Goal: Task Accomplishment & Management: Use online tool/utility

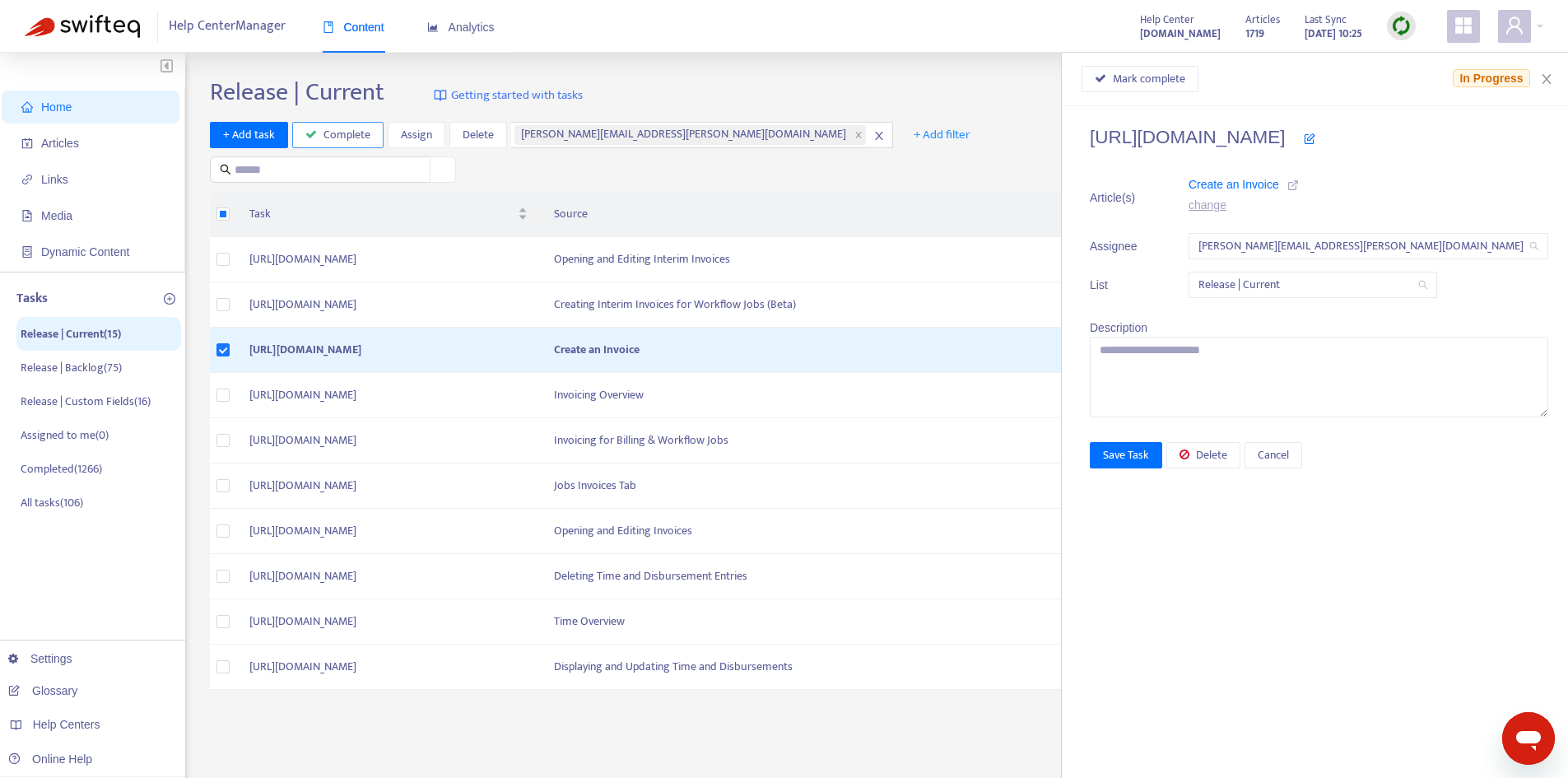
click at [368, 135] on span "Complete" at bounding box center [347, 135] width 47 height 19
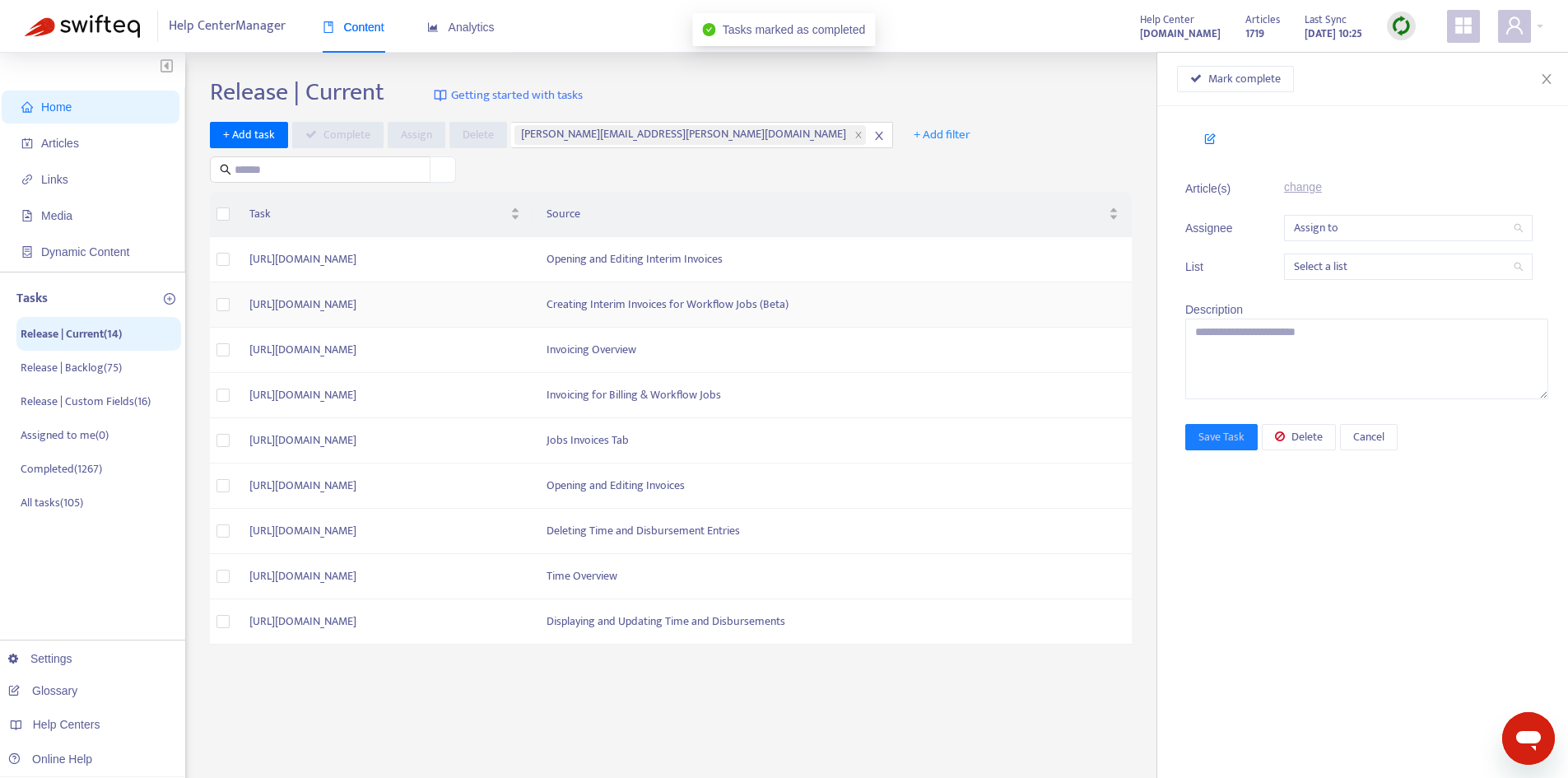
click at [230, 303] on td at bounding box center [223, 305] width 26 height 45
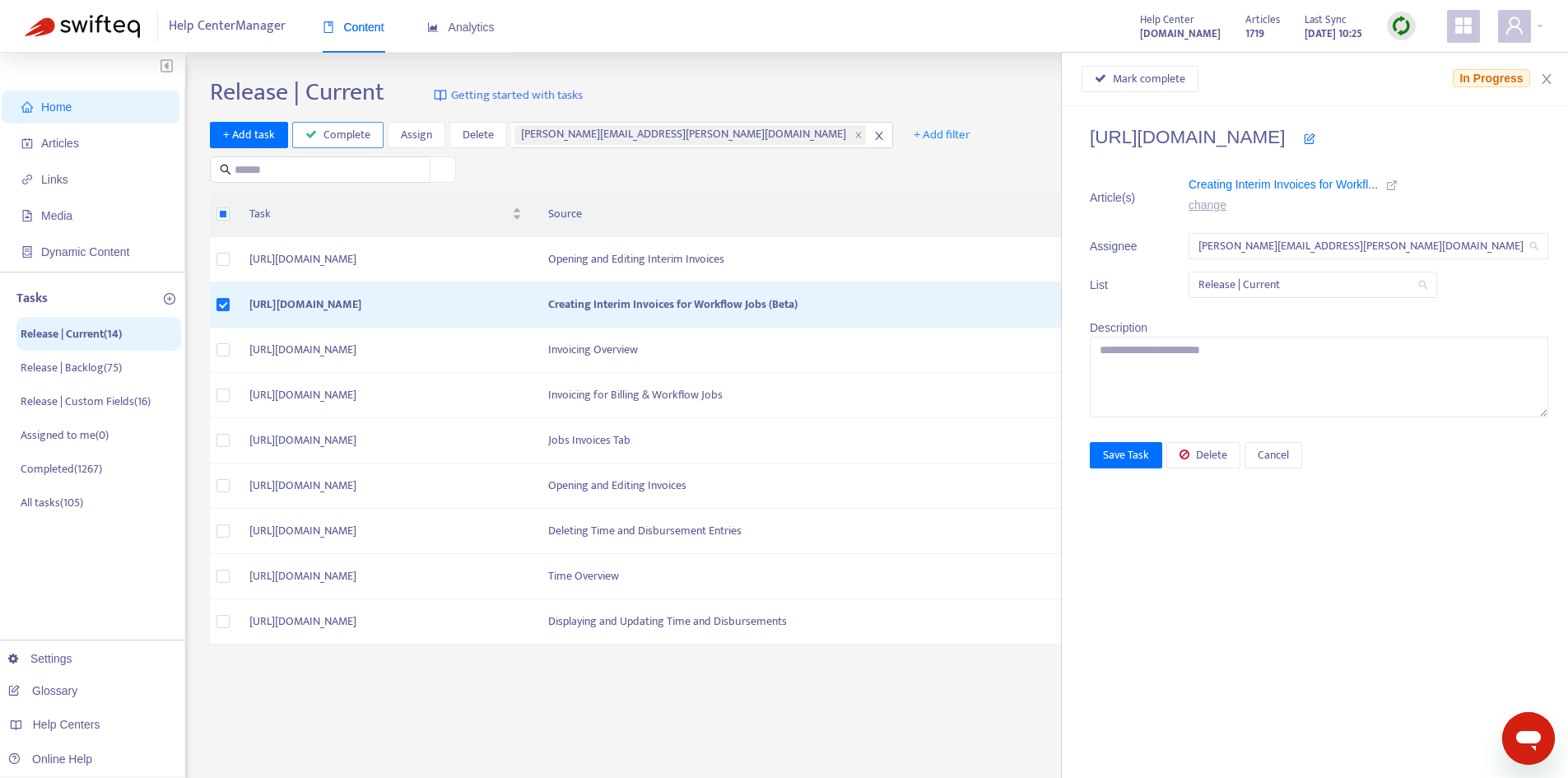
click at [339, 137] on span "Complete" at bounding box center [347, 135] width 47 height 19
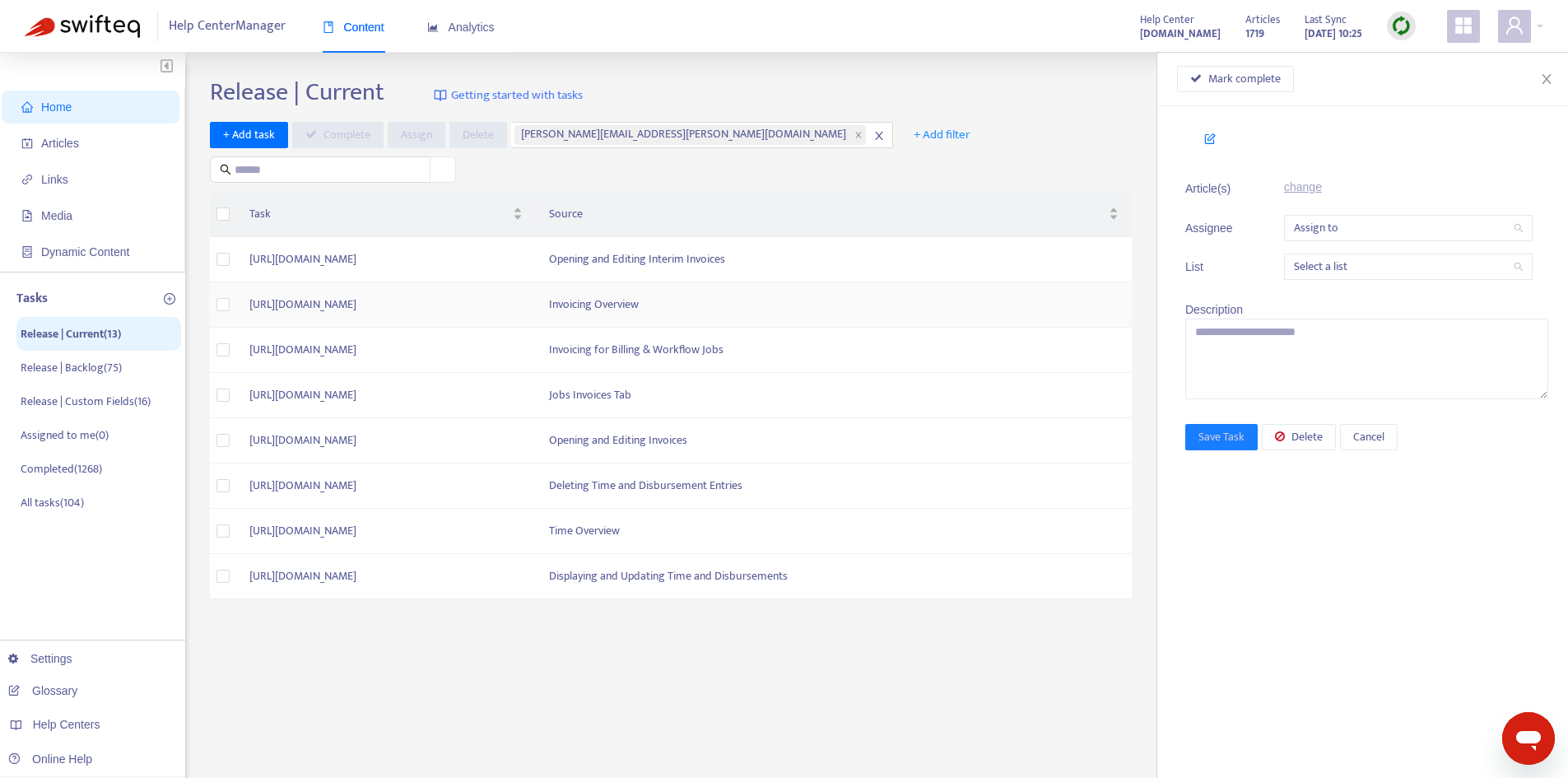
click at [536, 304] on td "[URL][DOMAIN_NAME]" at bounding box center [386, 305] width 300 height 45
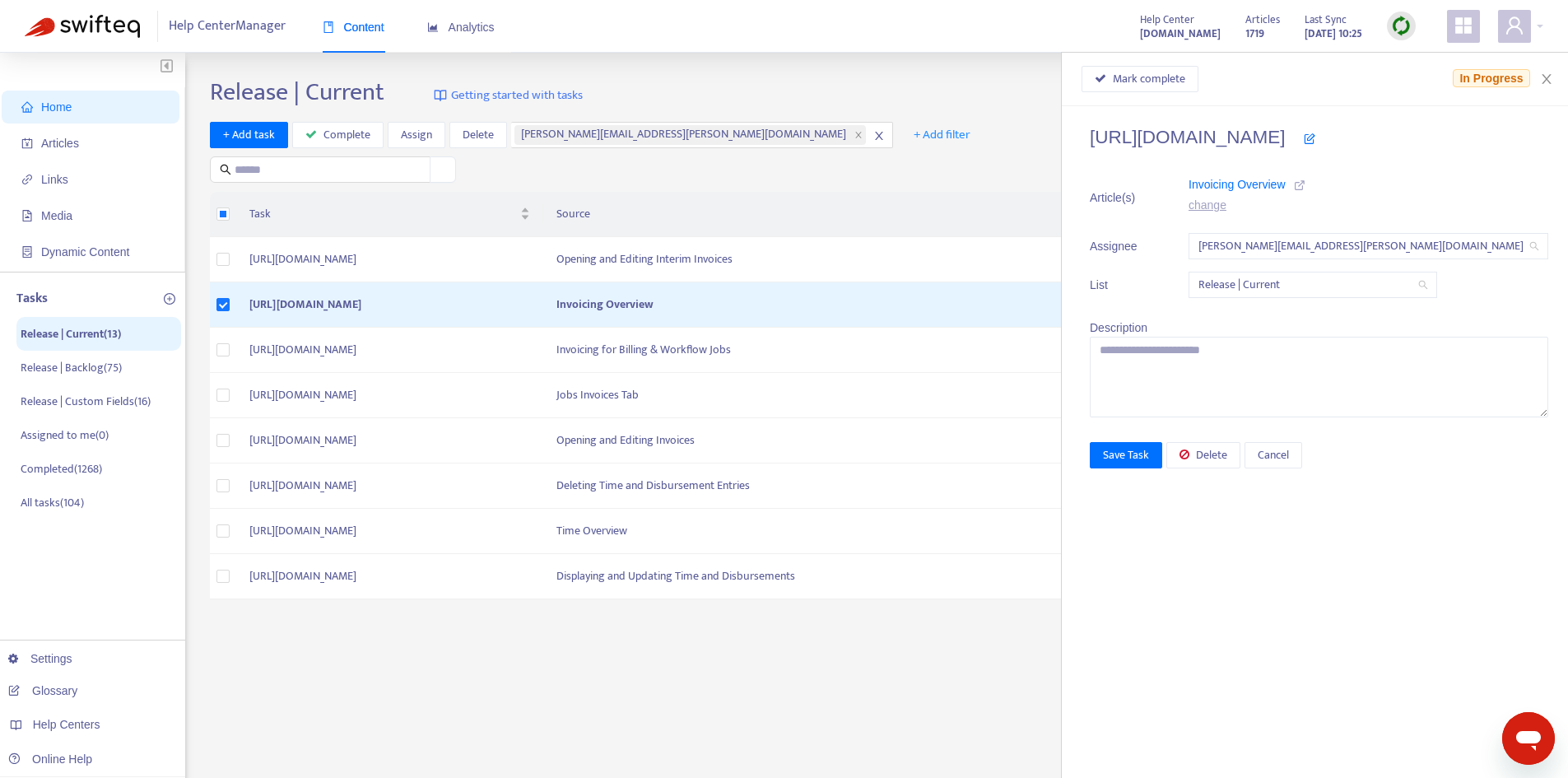
click at [1306, 187] on icon at bounding box center [1300, 186] width 12 height 12
drag, startPoint x: 1138, startPoint y: 138, endPoint x: 1520, endPoint y: 138, distance: 382.0
click at [1520, 138] on h4 "[URL][DOMAIN_NAME]" at bounding box center [1319, 137] width 458 height 22
copy h4 "[URL][DOMAIN_NAME]"
click at [1186, 82] on span "Mark complete" at bounding box center [1150, 79] width 72 height 19
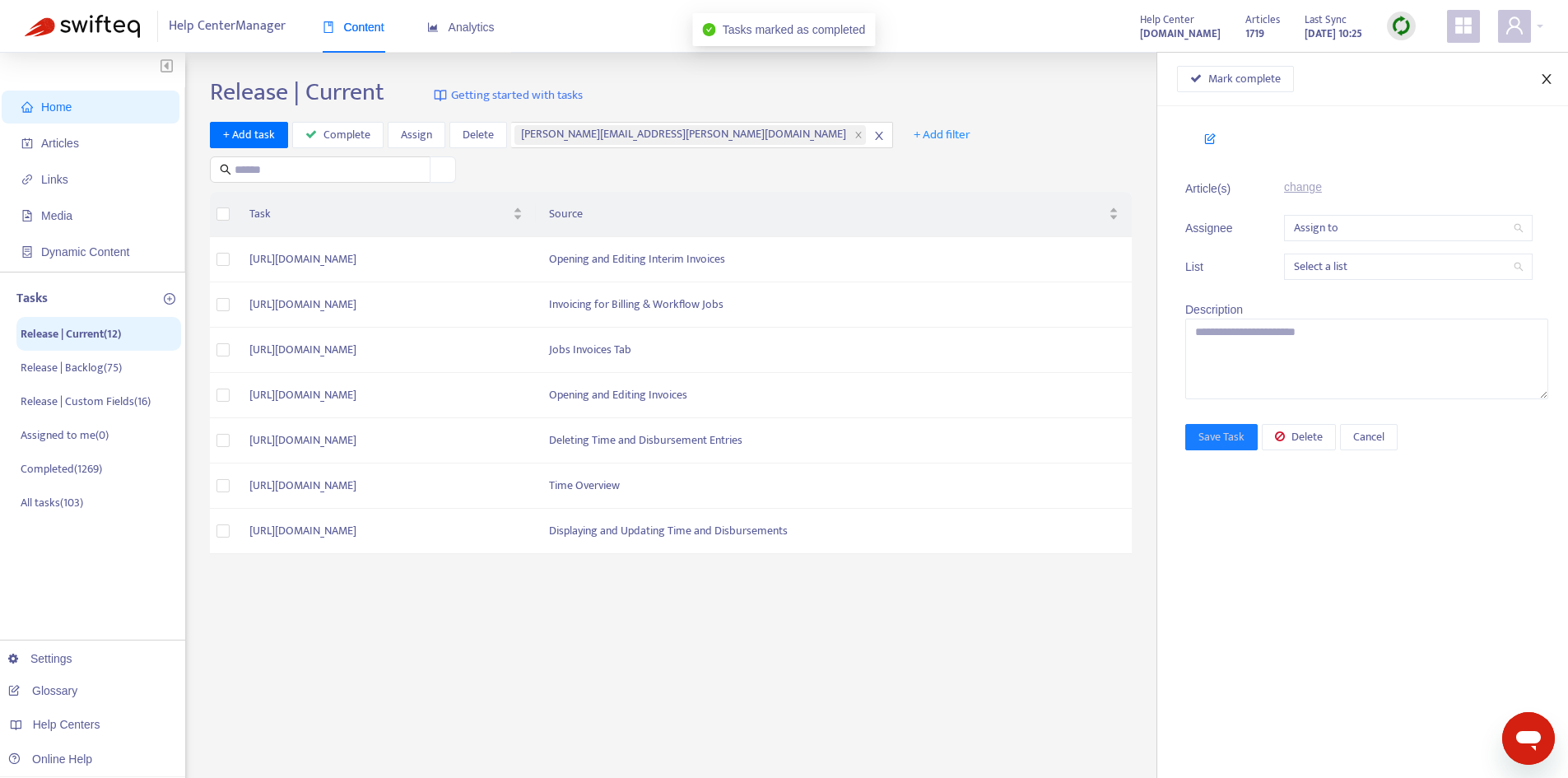
click at [1551, 76] on icon "close" at bounding box center [1546, 78] width 13 height 13
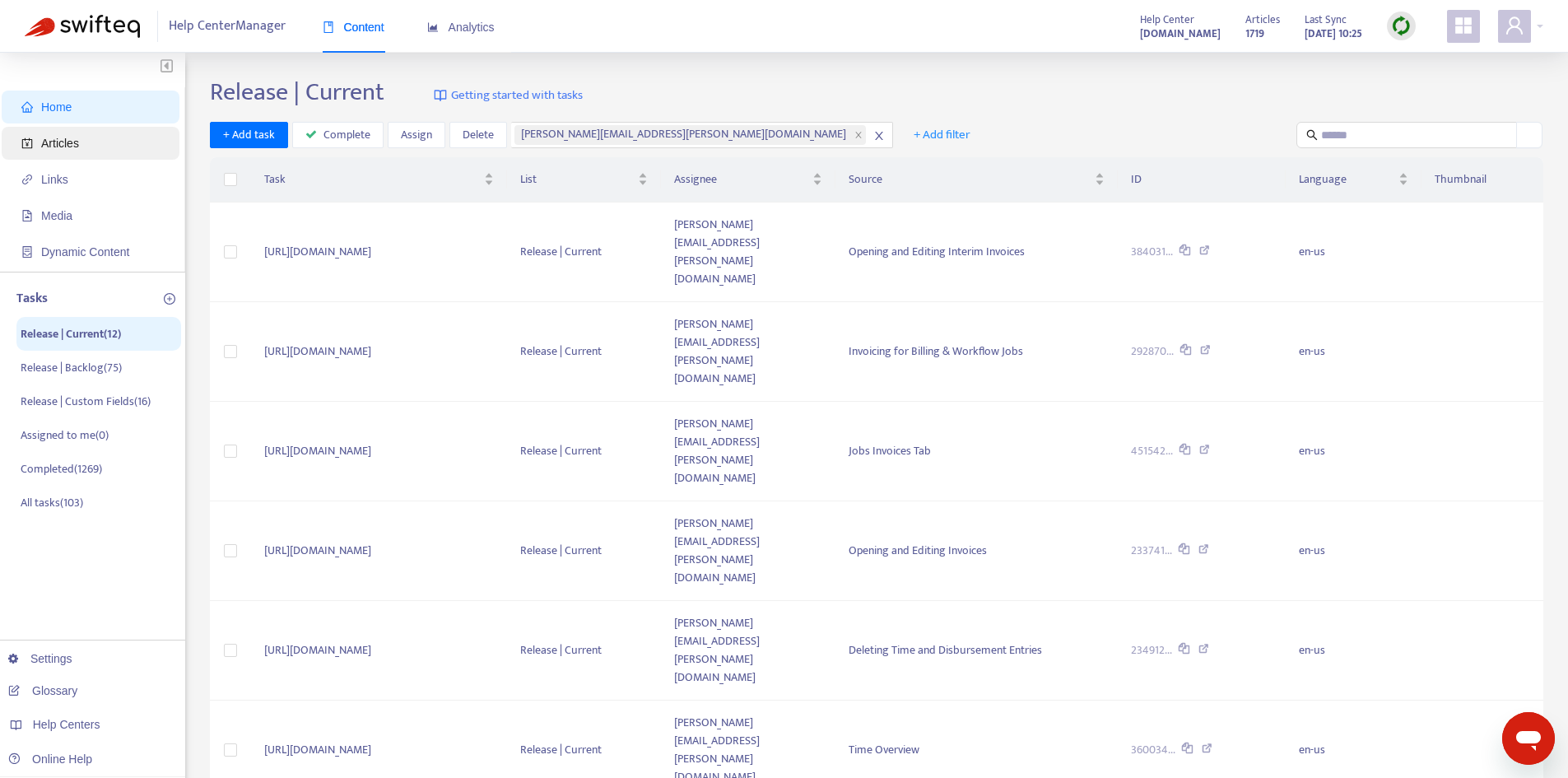
click at [60, 148] on span "Articles" at bounding box center [60, 143] width 38 height 13
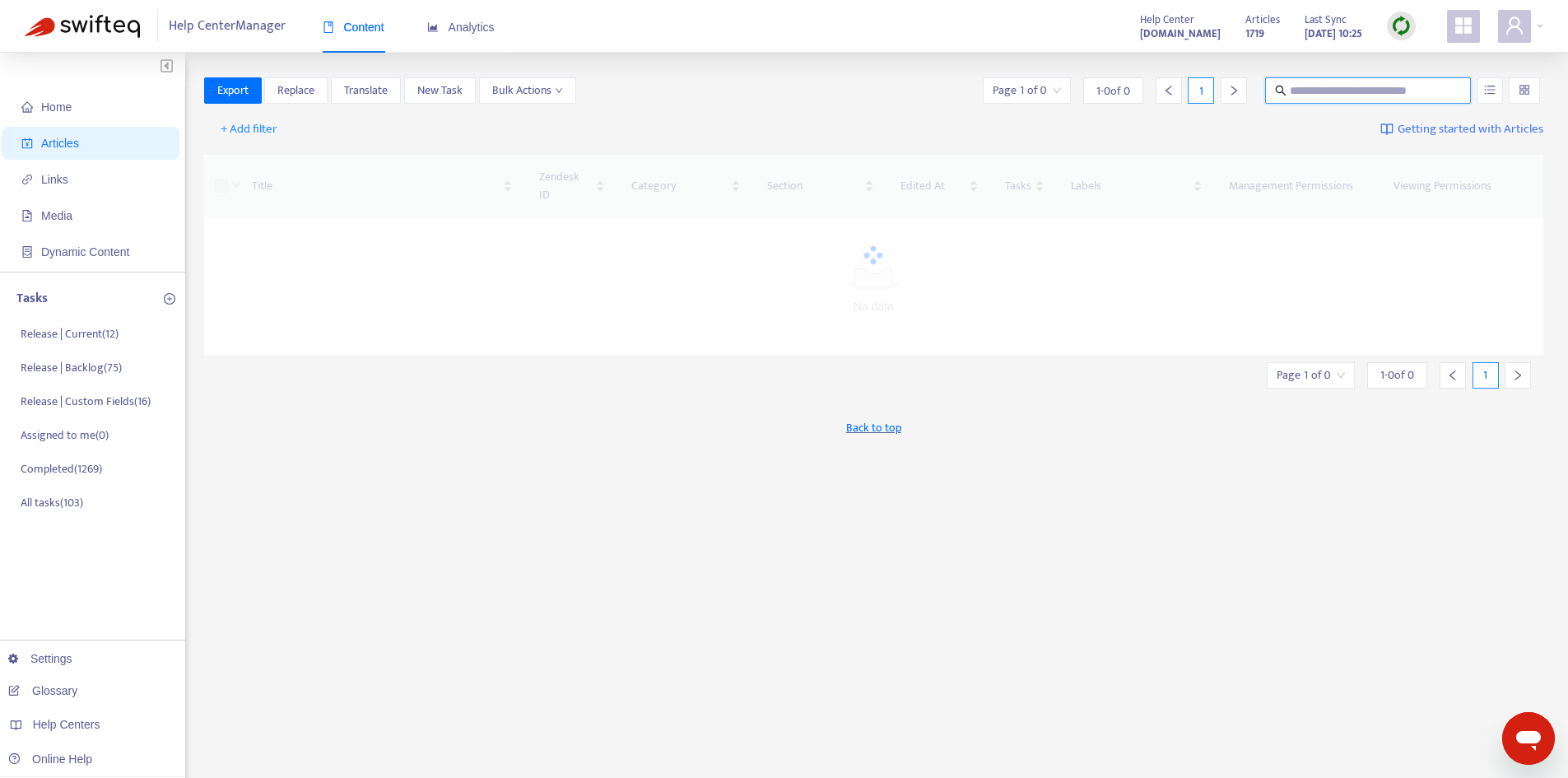
click at [1325, 97] on input "text" at bounding box center [1370, 90] width 158 height 19
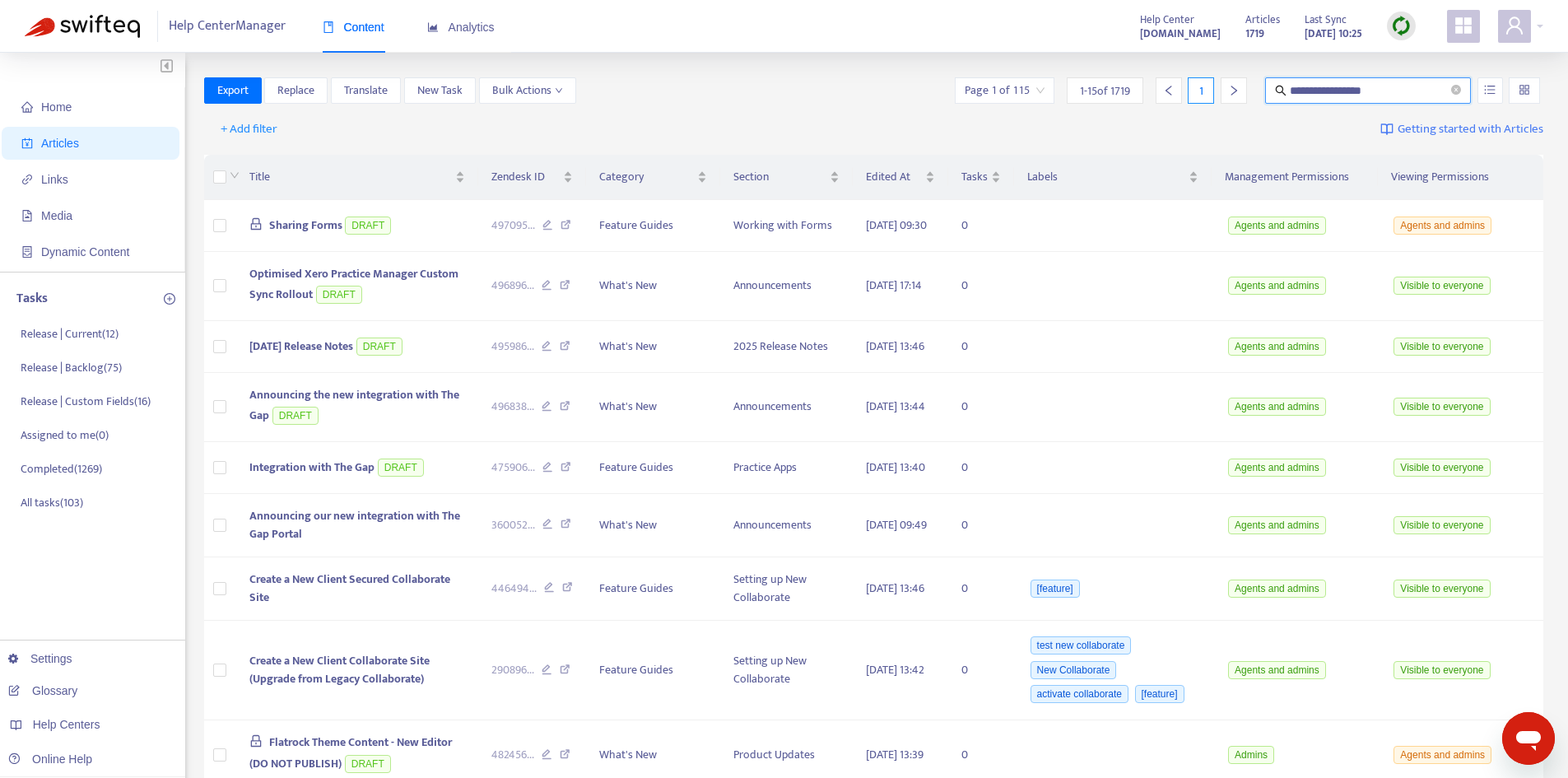
type input "**********"
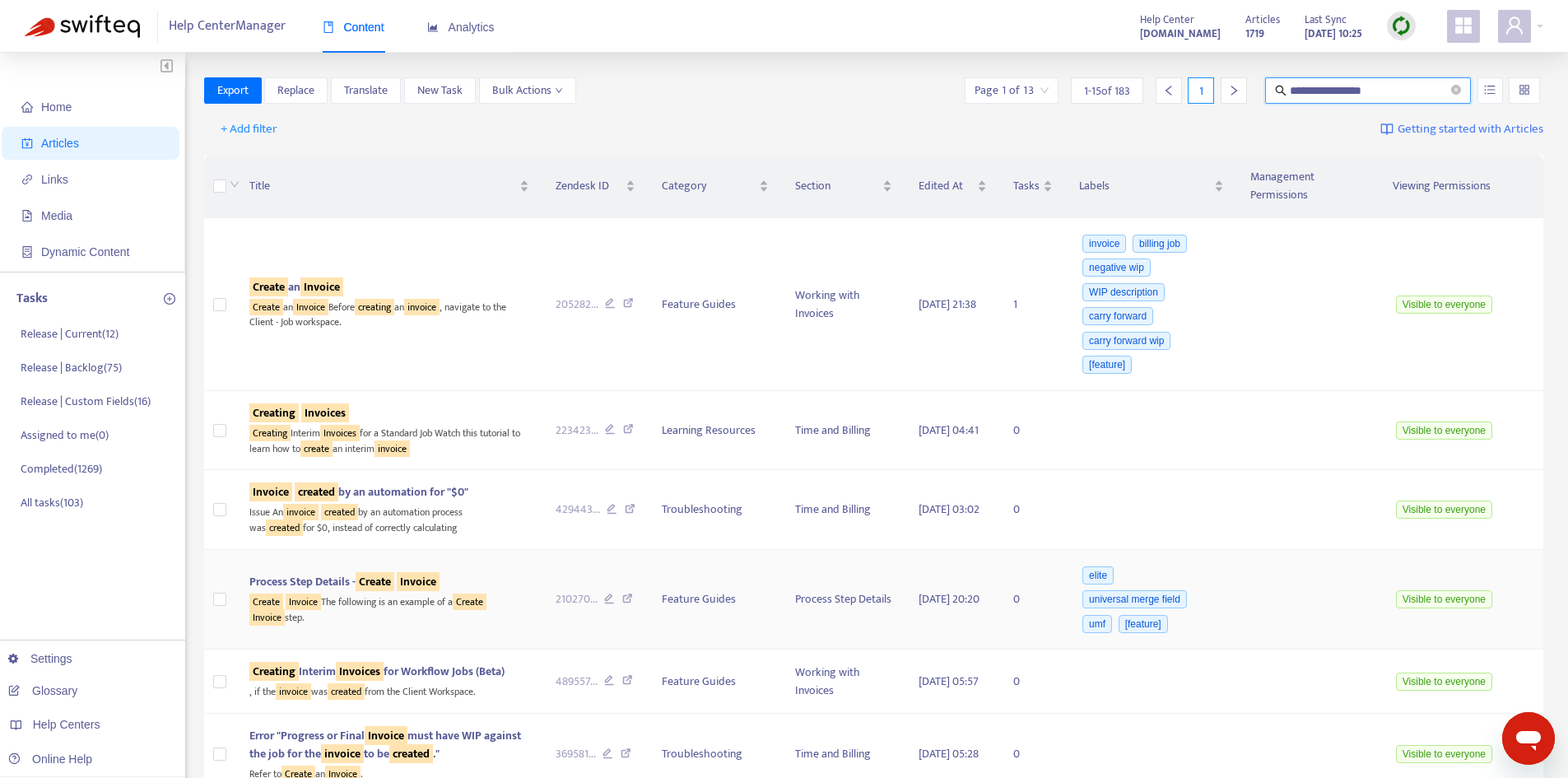
click at [383, 591] on div "Create Invoice The following is an example of a Create Invoice step." at bounding box center [389, 608] width 280 height 34
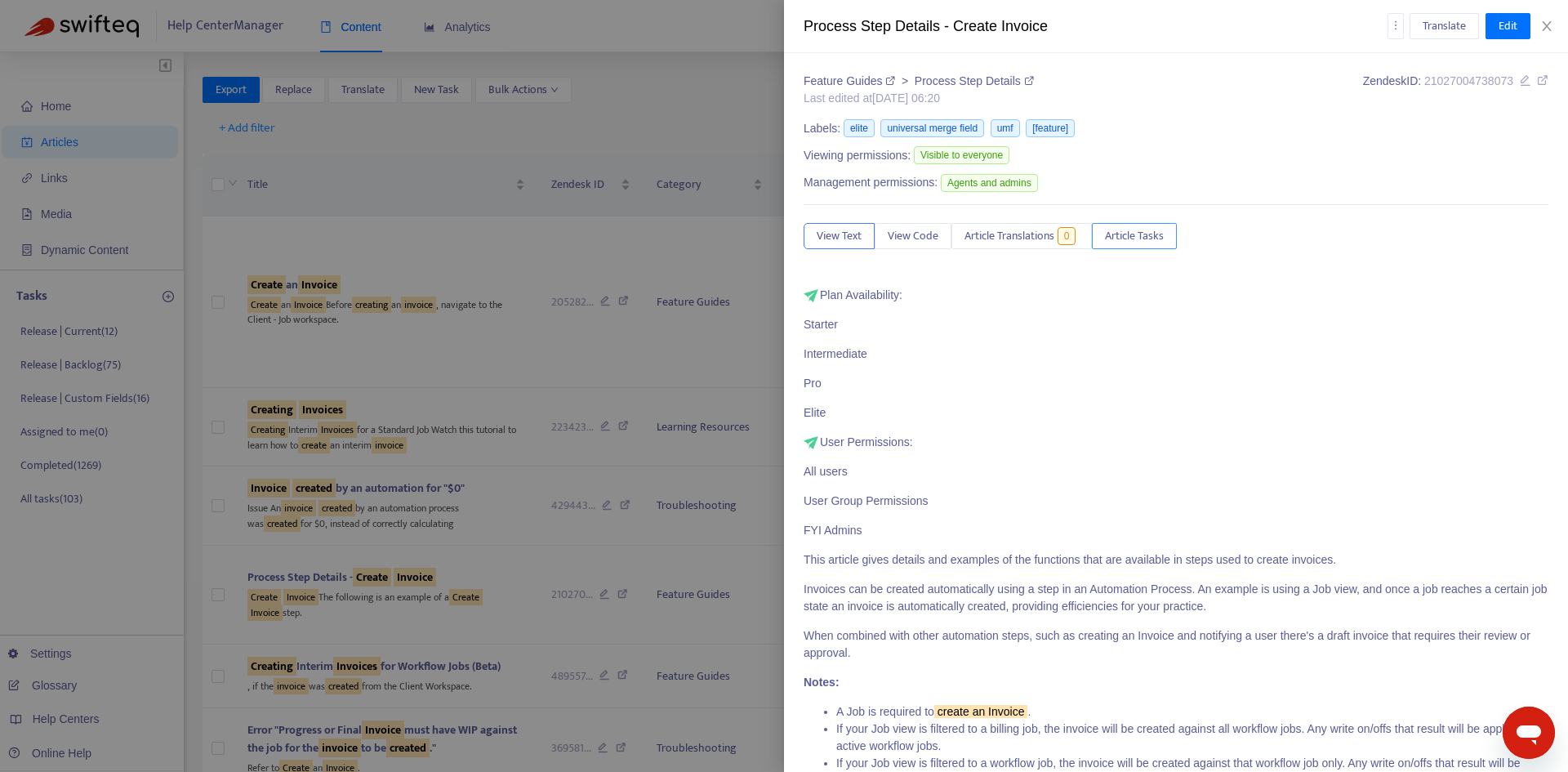
click at [1164, 228] on span "Article Tasks" at bounding box center [1135, 236] width 59 height 18
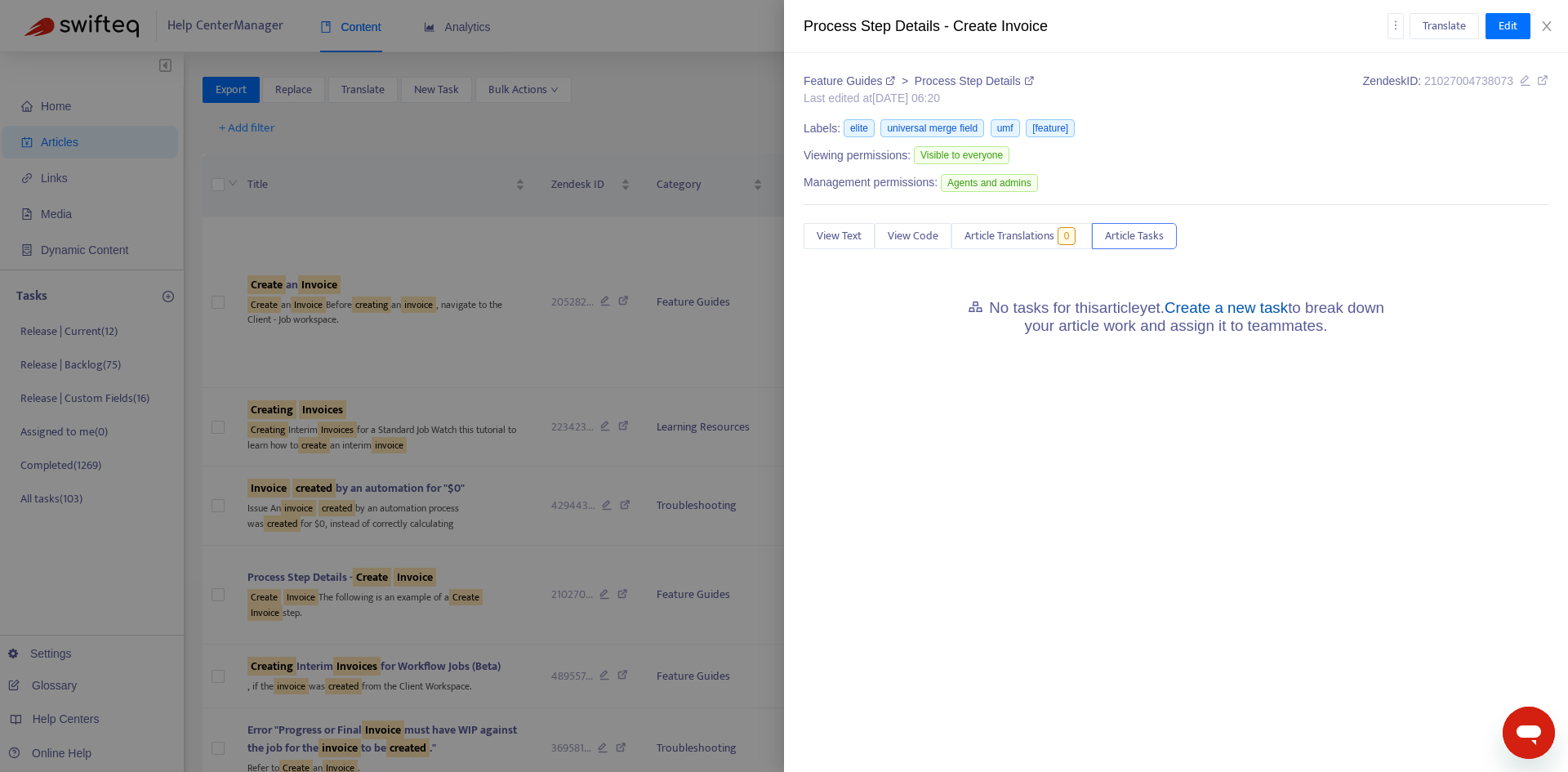
click at [1230, 315] on link "Create a new task" at bounding box center [1226, 307] width 123 height 17
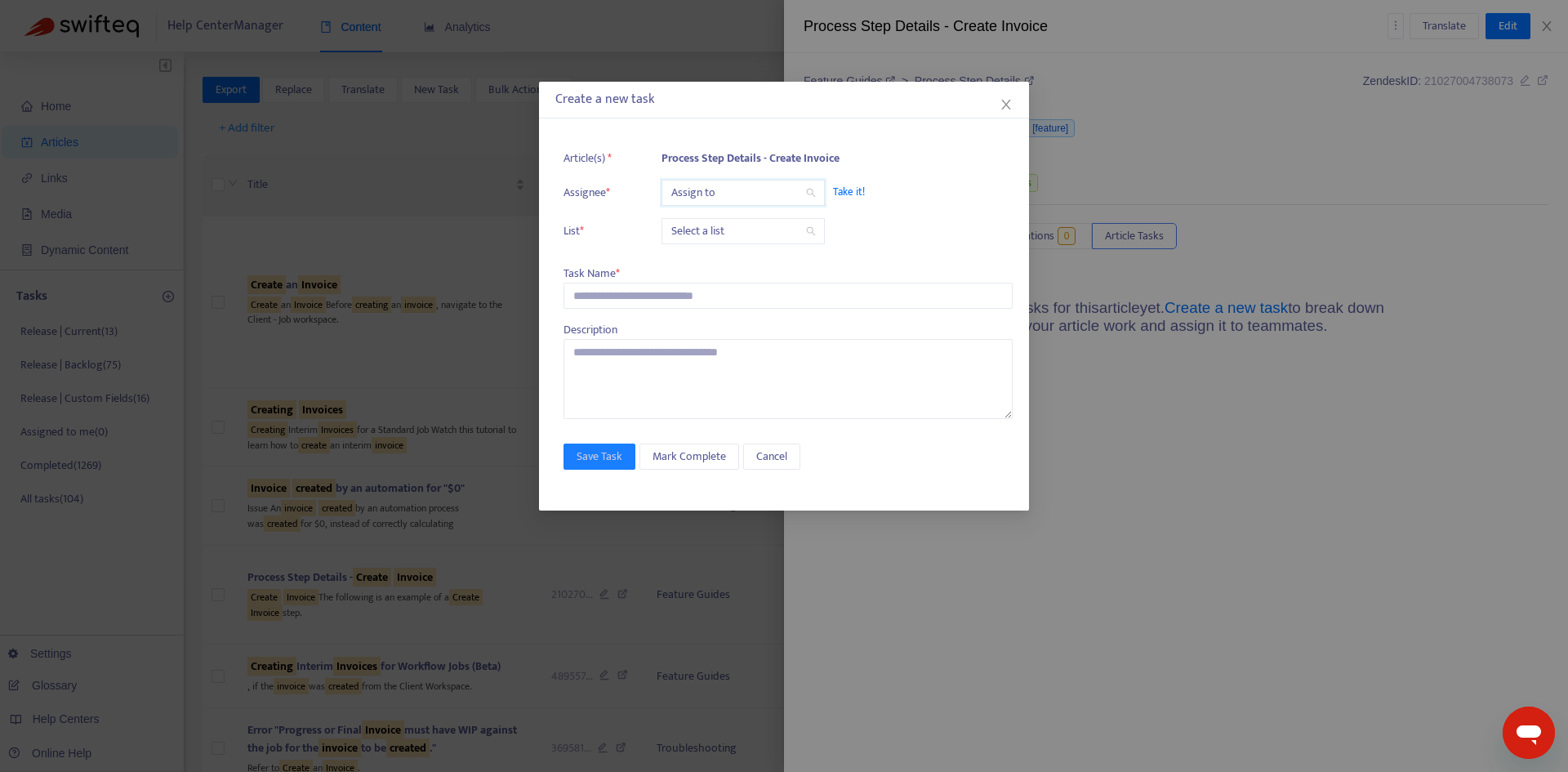
click at [717, 199] on input "search" at bounding box center [743, 192] width 144 height 24
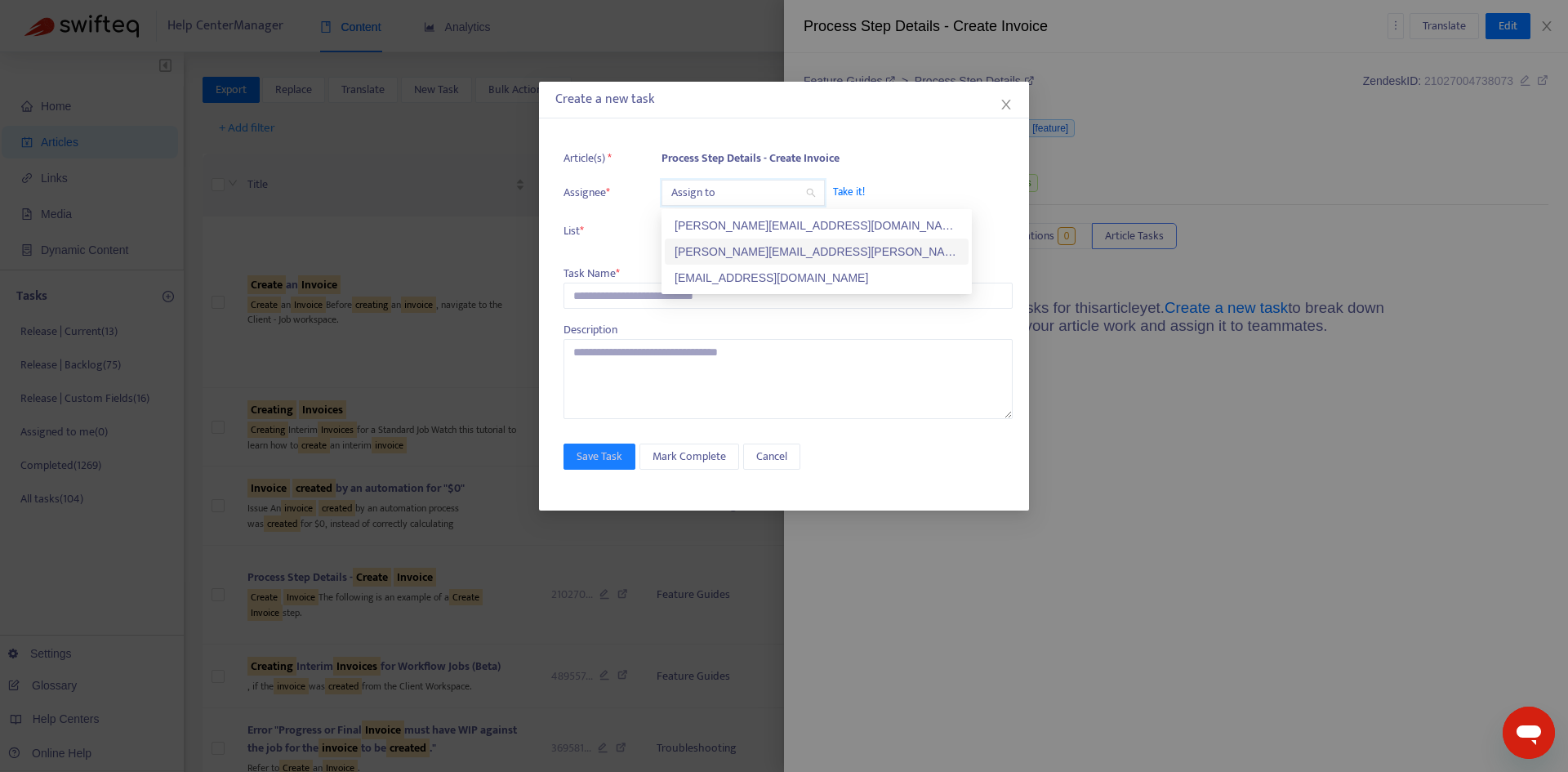
click at [713, 246] on div "[PERSON_NAME][EMAIL_ADDRESS][PERSON_NAME][DOMAIN_NAME]" at bounding box center [816, 251] width 284 height 18
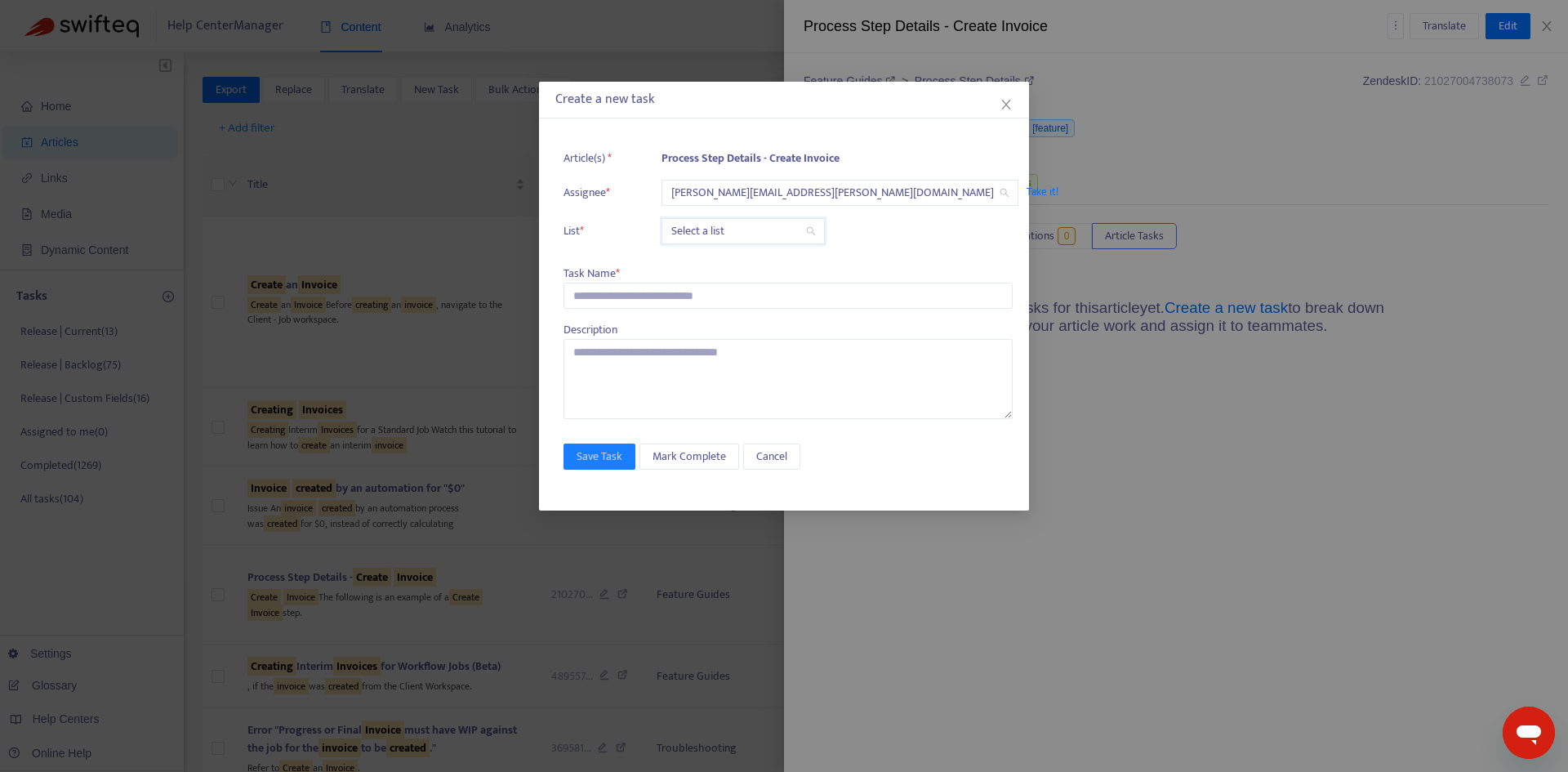
click at [709, 226] on input "search" at bounding box center [743, 231] width 144 height 24
click at [707, 253] on div "Release | Current" at bounding box center [816, 264] width 304 height 26
click at [638, 287] on input "text" at bounding box center [787, 295] width 449 height 26
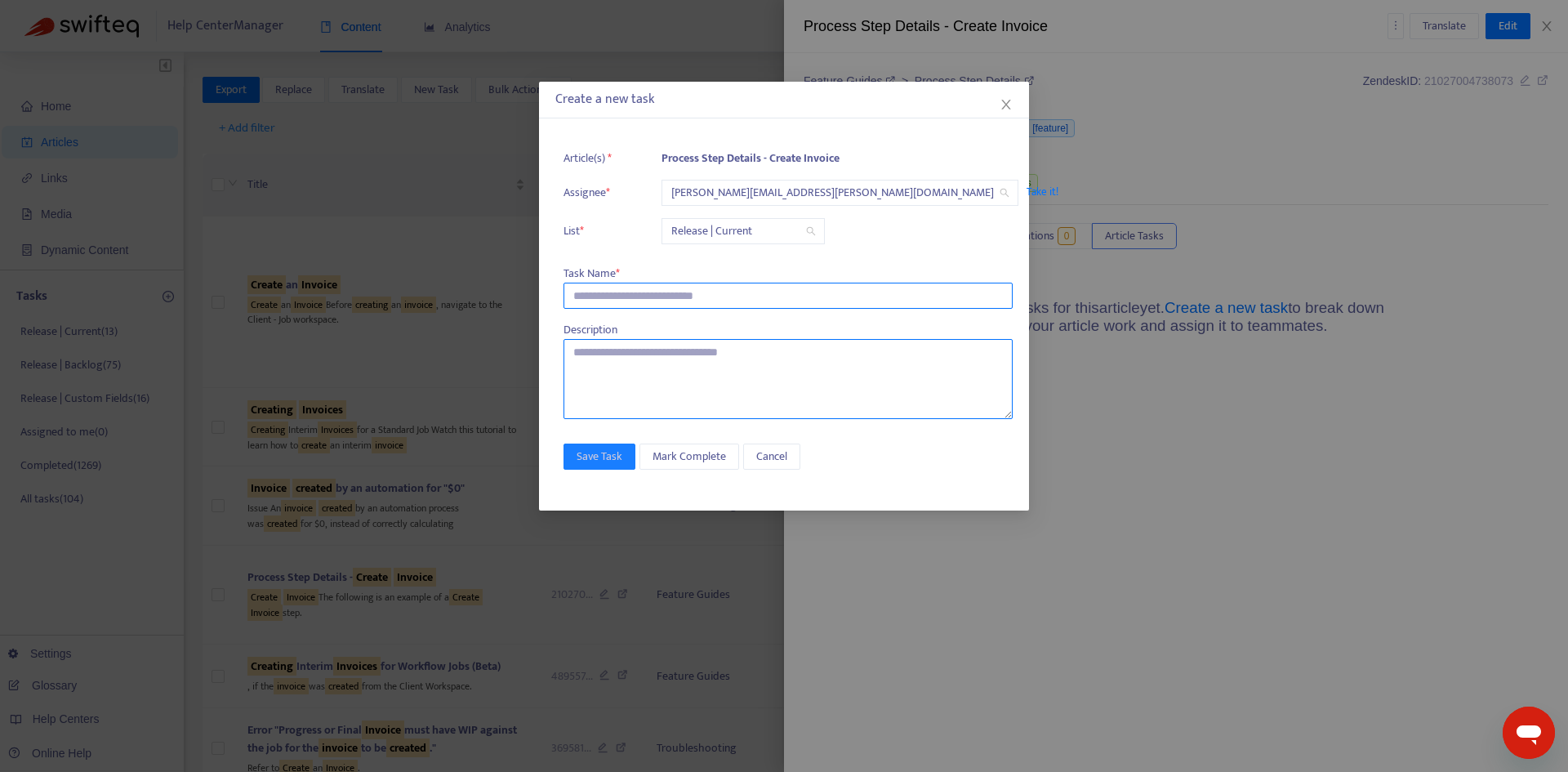
paste input "**********"
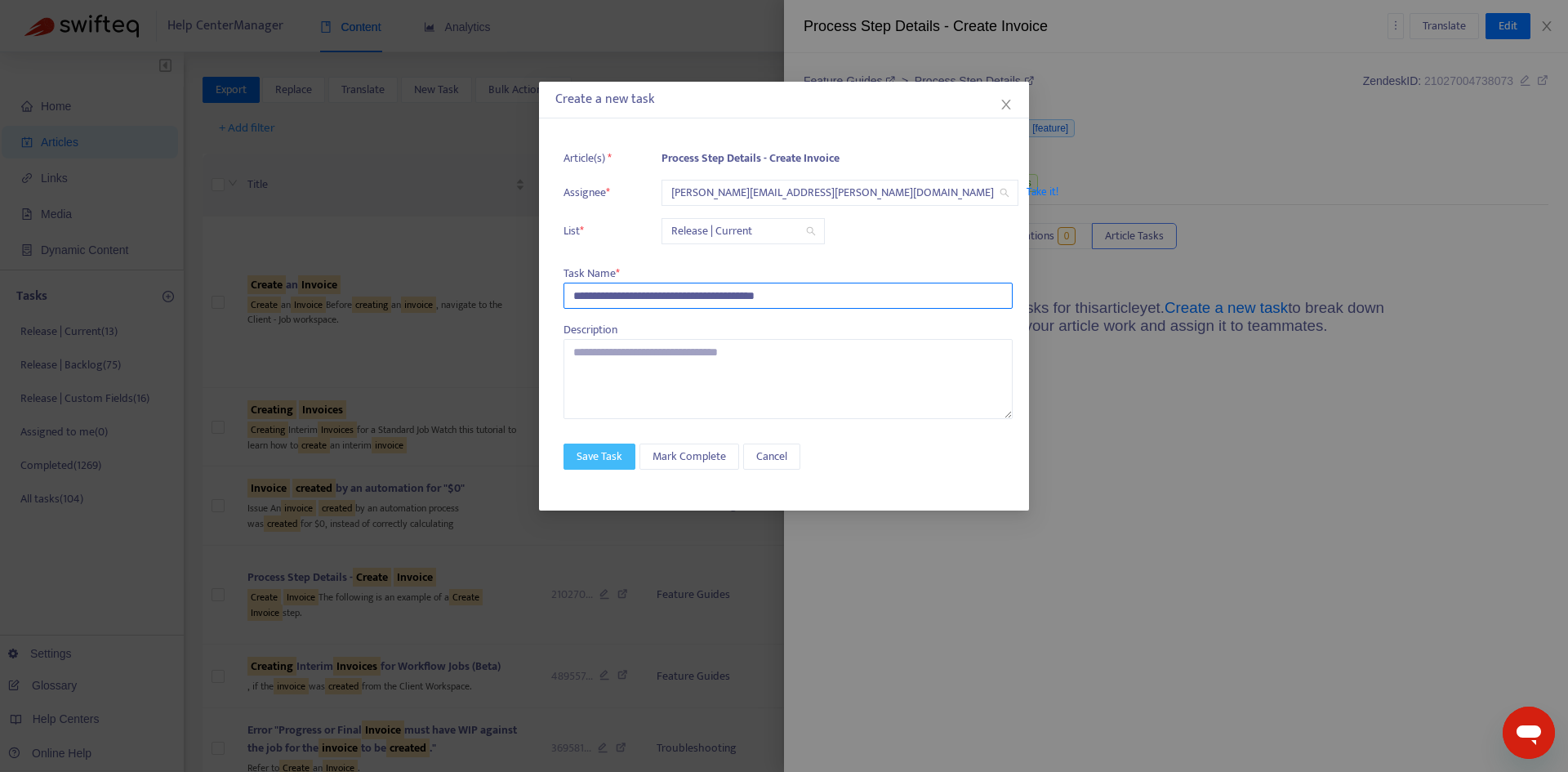
type input "**********"
click at [590, 458] on span "Save Task" at bounding box center [599, 457] width 46 height 18
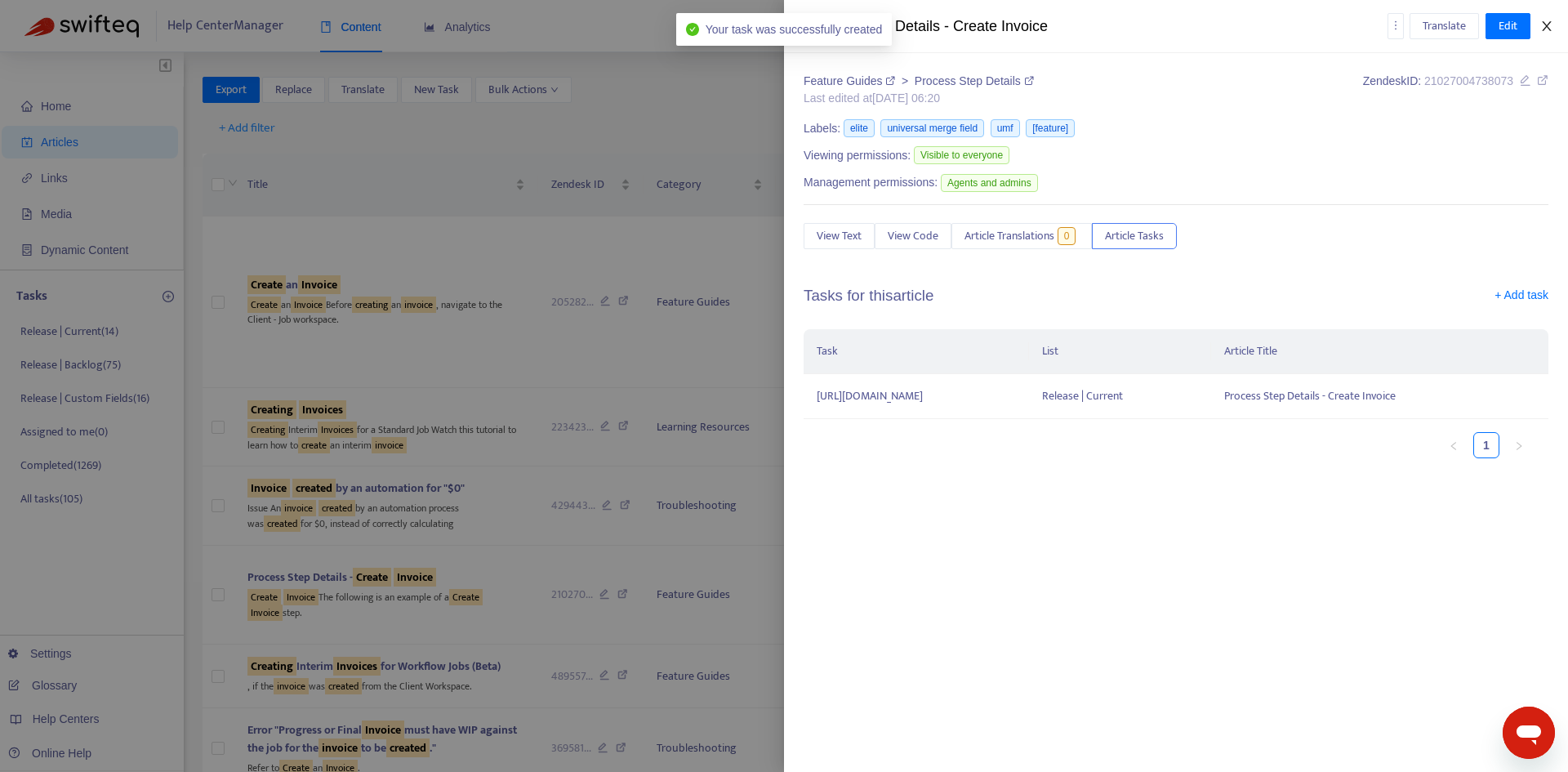
click at [1549, 29] on icon "close" at bounding box center [1546, 25] width 13 height 13
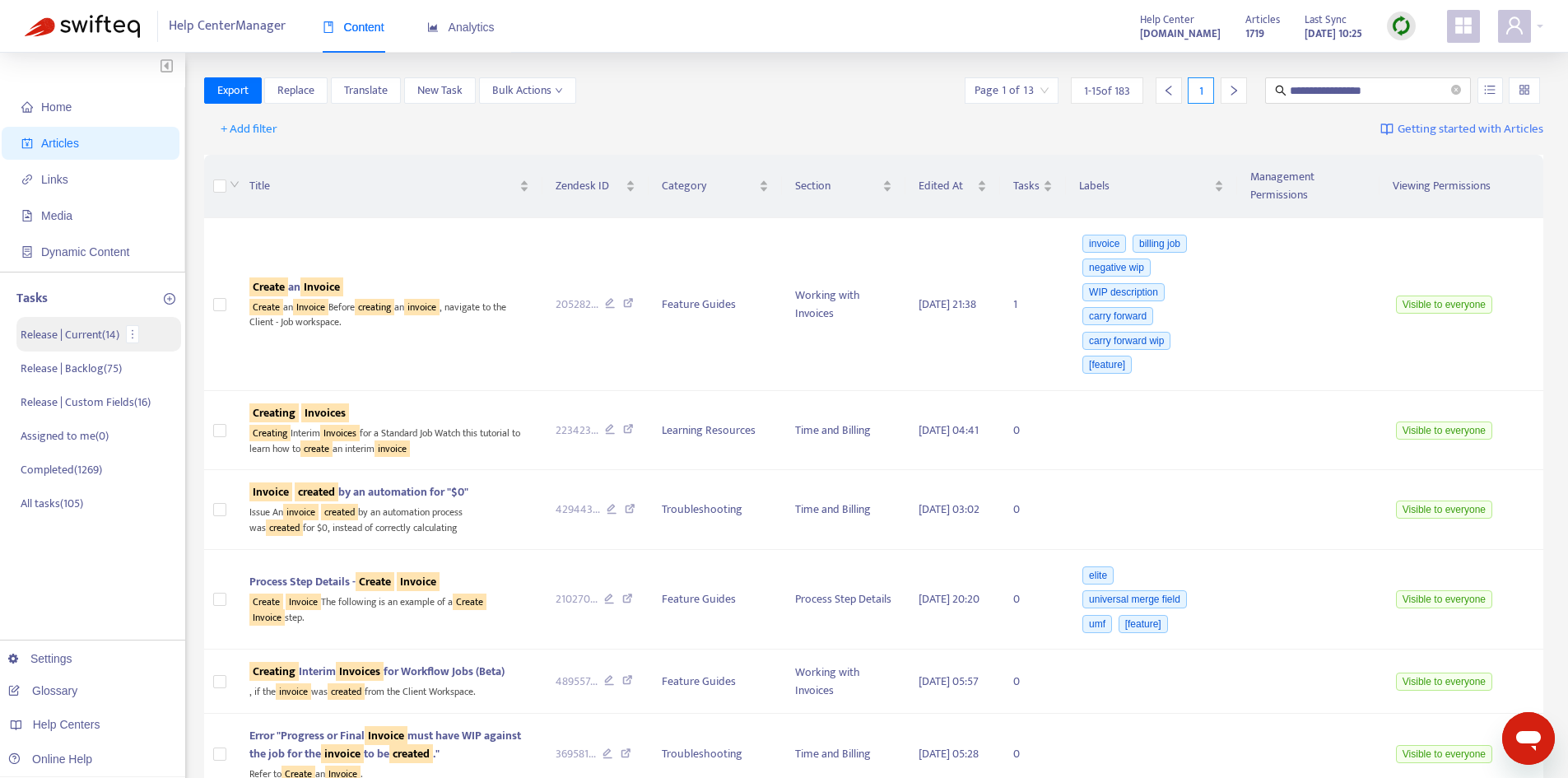
click at [76, 333] on p "Release | Current ( 14 )" at bounding box center [69, 335] width 99 height 18
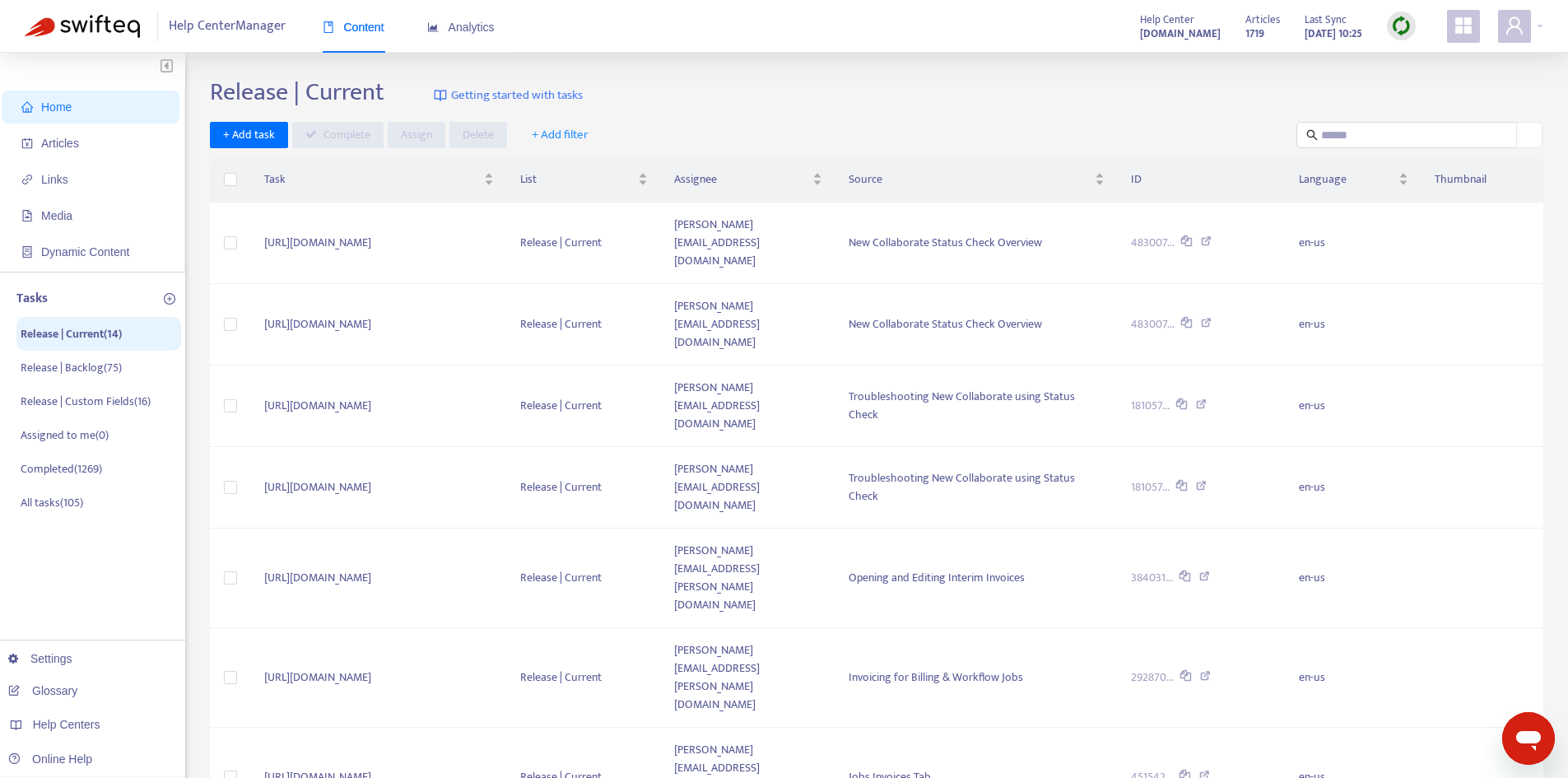
click at [566, 110] on link "Getting started with tasks" at bounding box center [508, 95] width 149 height 36
click at [559, 132] on span "+ Add filter" at bounding box center [560, 135] width 57 height 20
click at [566, 221] on span "Assignee" at bounding box center [571, 220] width 81 height 19
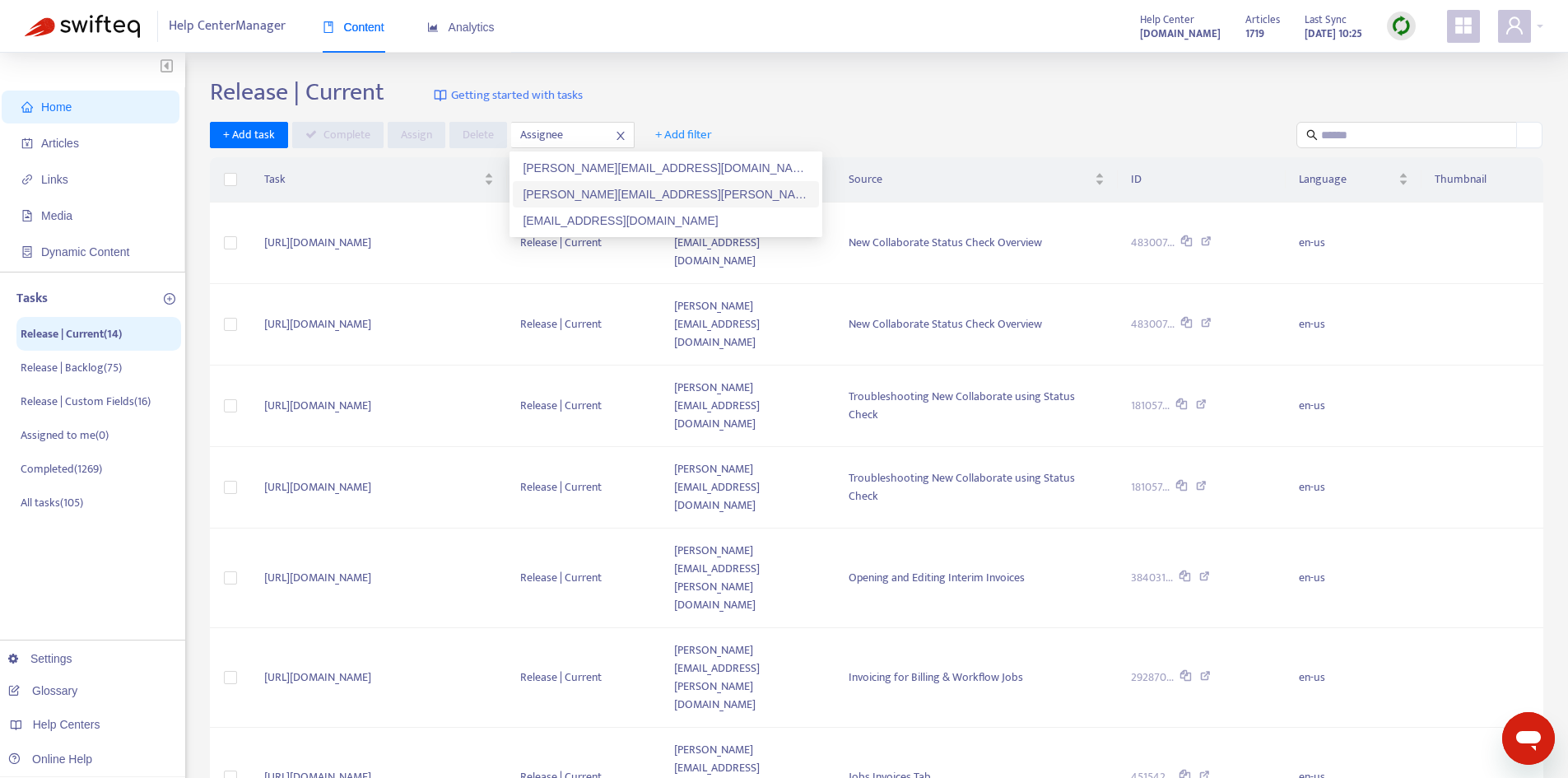
click at [550, 194] on div "[PERSON_NAME][EMAIL_ADDRESS][PERSON_NAME][DOMAIN_NAME]" at bounding box center [666, 194] width 286 height 19
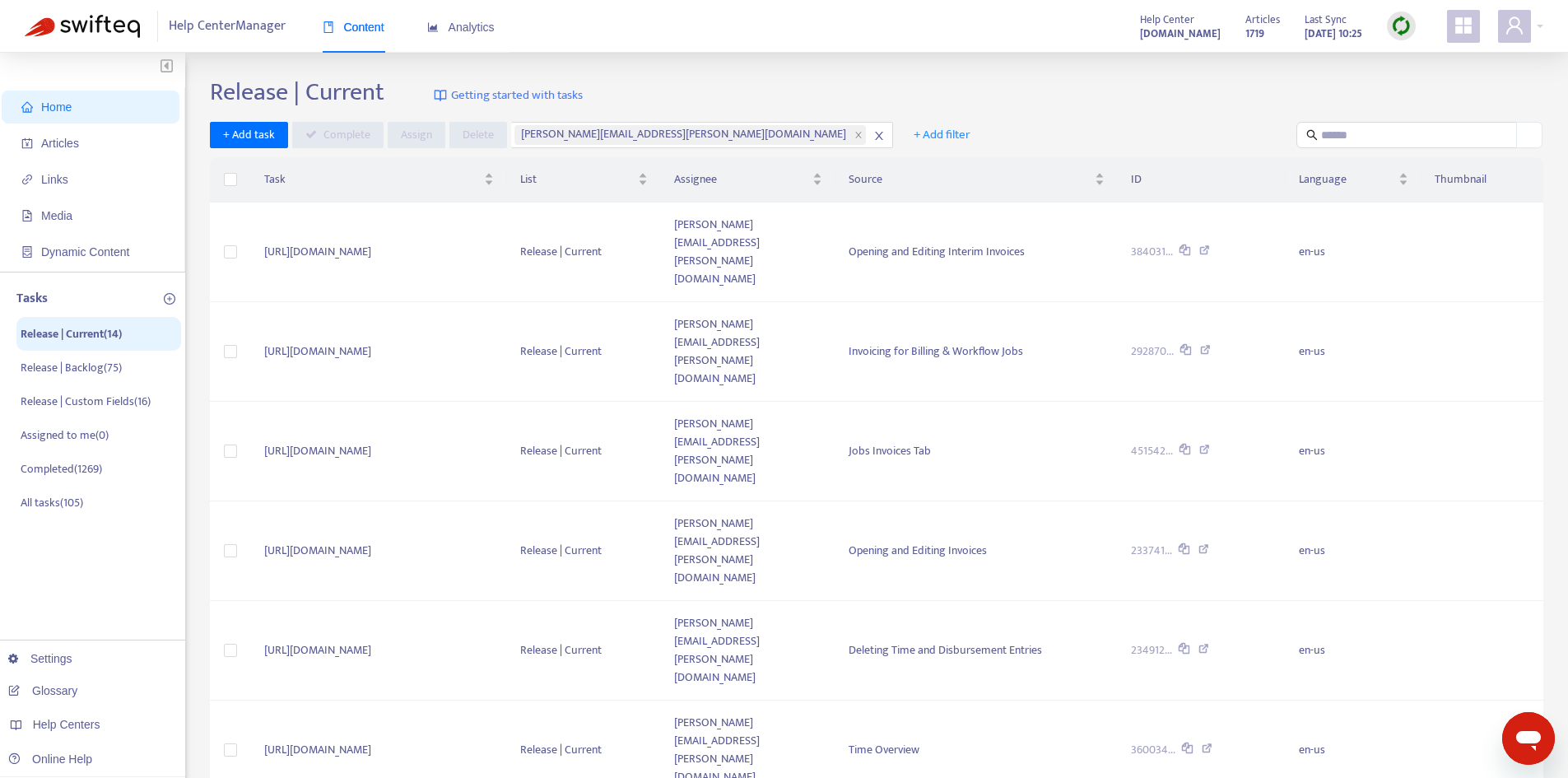
click at [879, 639] on div "Release | Current Getting started with tasks + Add task Complete Assign [PERSON…" at bounding box center [877, 571] width 1333 height 987
click at [508, 216] on td "[URL][DOMAIN_NAME]" at bounding box center [379, 252] width 257 height 100
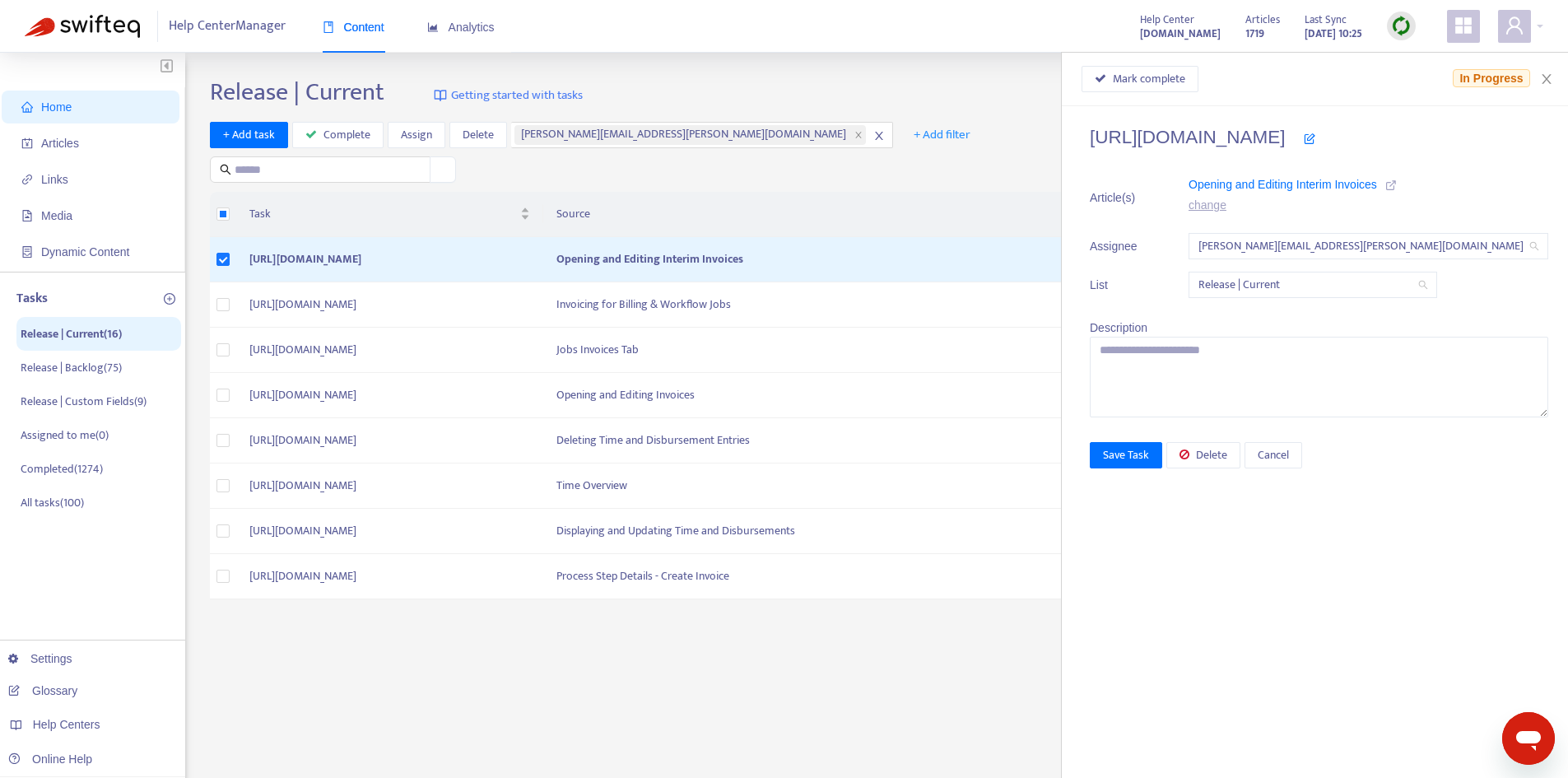
click at [1397, 187] on icon at bounding box center [1391, 186] width 12 height 12
